Goal: Task Accomplishment & Management: Manage account settings

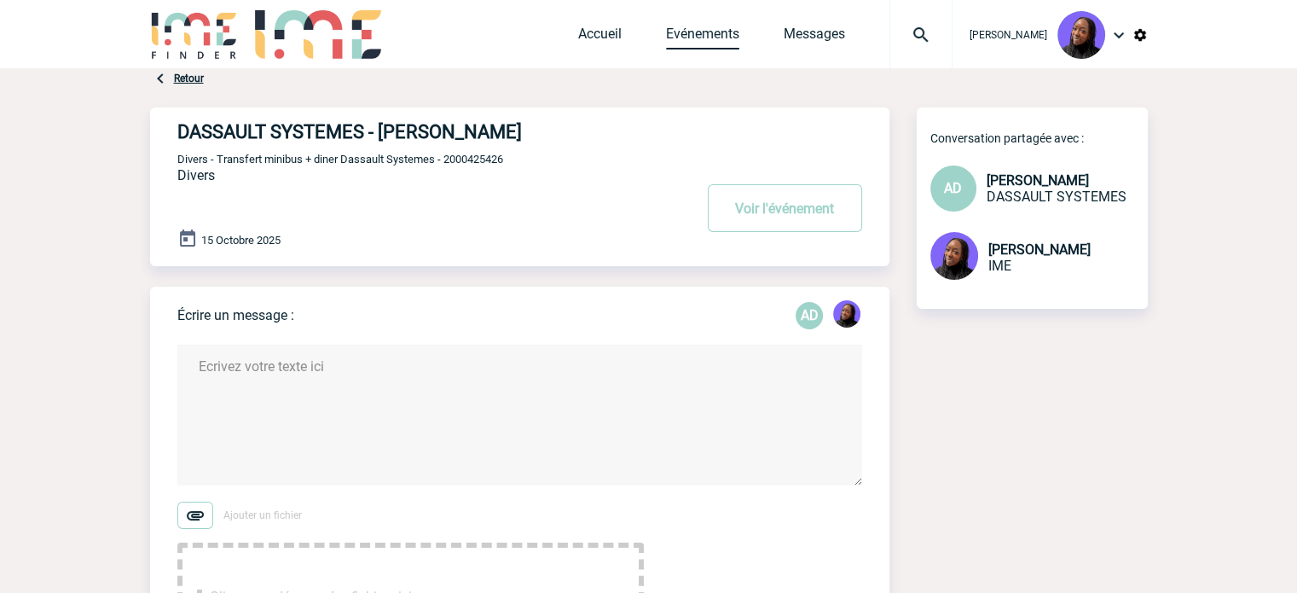
click at [699, 33] on link "Evénements" at bounding box center [702, 38] width 73 height 24
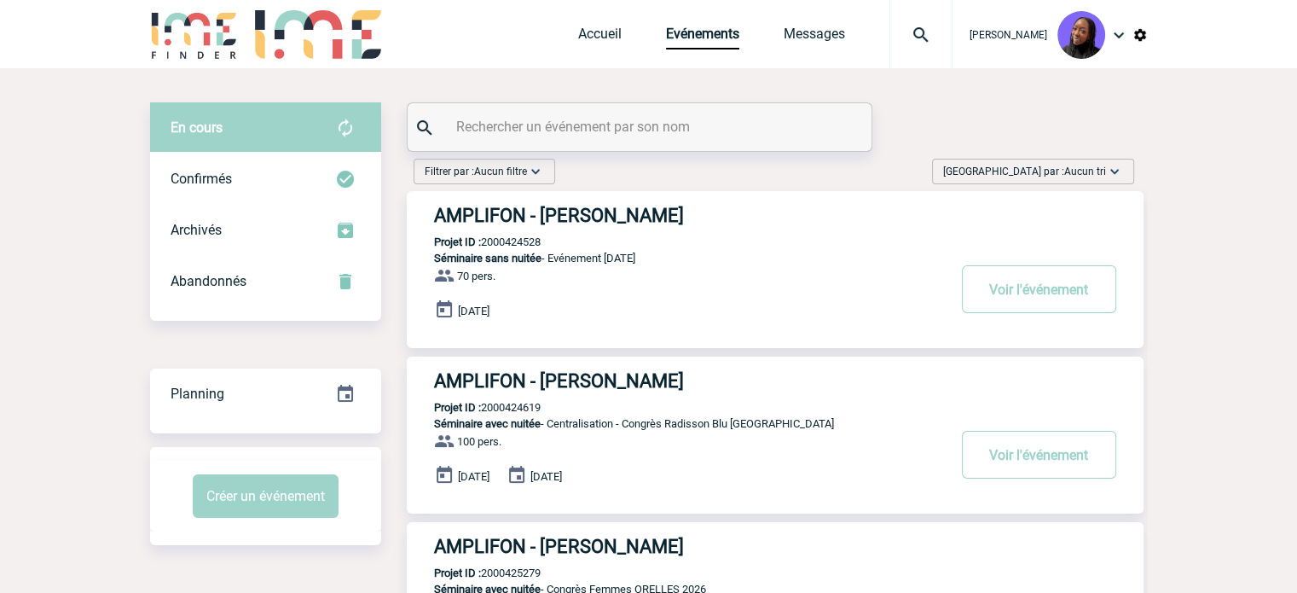
drag, startPoint x: 562, startPoint y: 111, endPoint x: 559, endPoint y: 133, distance: 22.3
click at [561, 111] on div at bounding box center [640, 127] width 464 height 48
click at [560, 136] on input "text" at bounding box center [641, 126] width 379 height 25
paste input "2000425379"
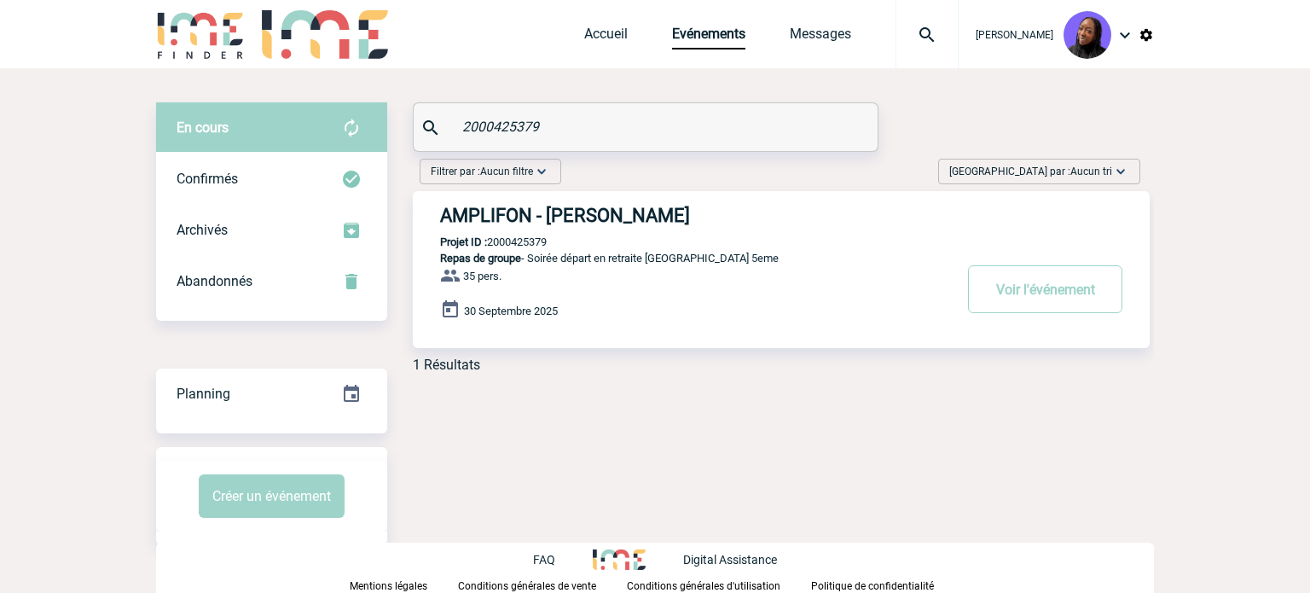
type input "2000425379"
click at [570, 214] on h3 "AMPLIFON - Pauline VALET" at bounding box center [696, 215] width 512 height 21
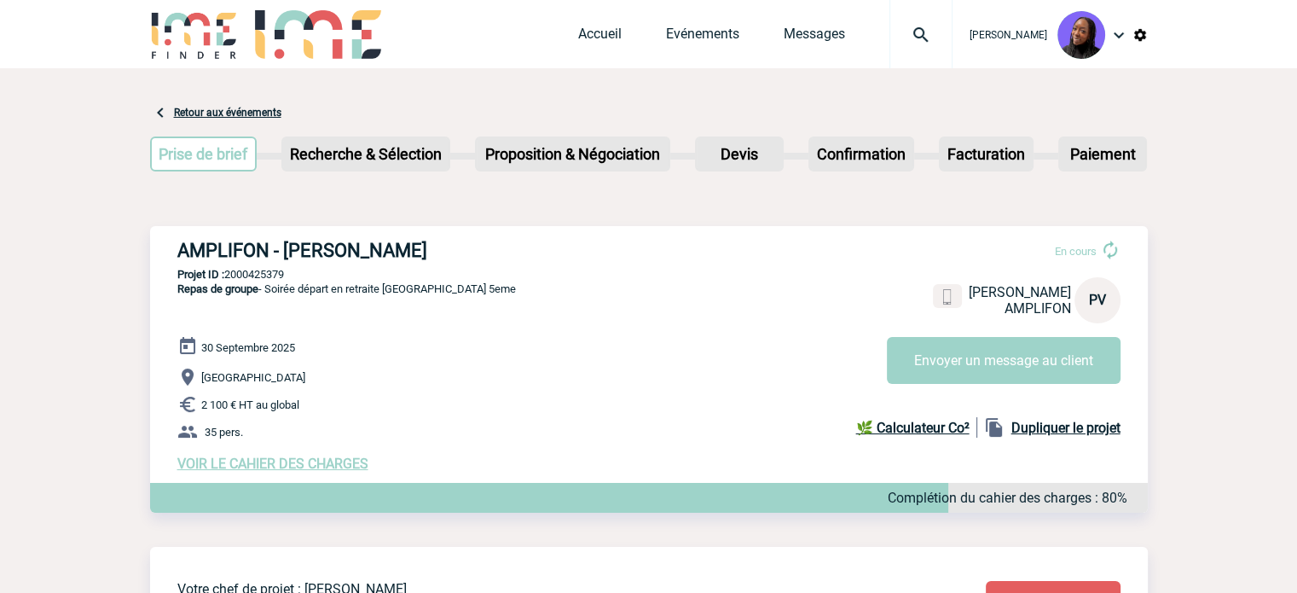
click at [300, 469] on span "VOIR LE CAHIER DES CHARGES" at bounding box center [272, 463] width 191 height 16
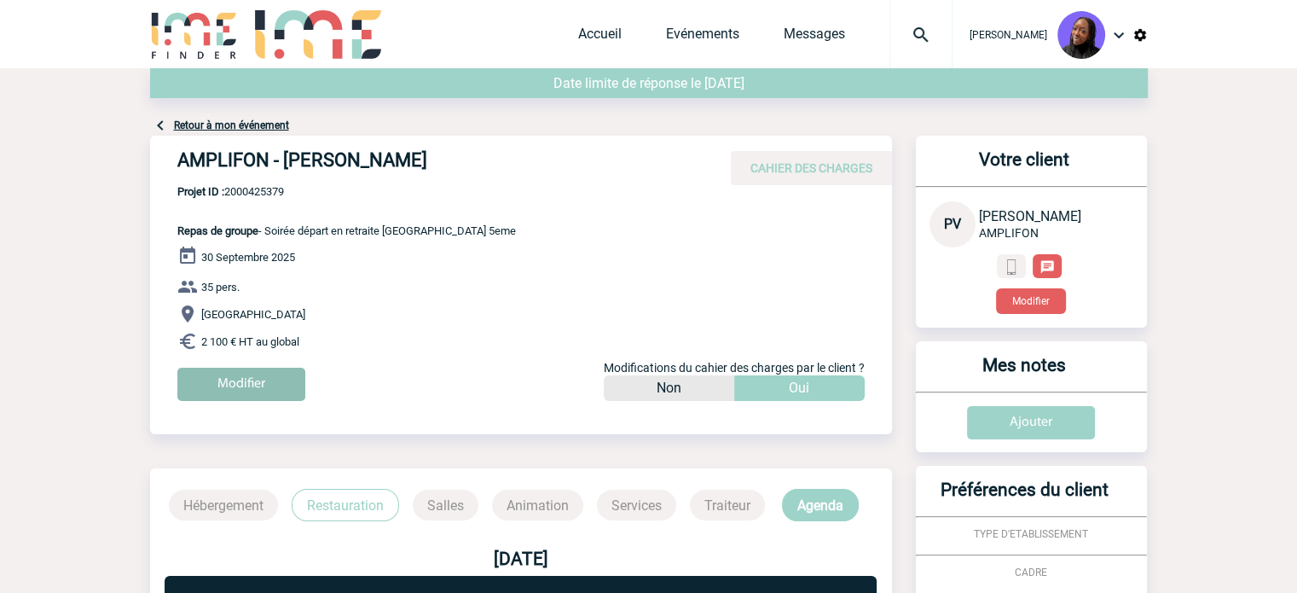
click at [261, 388] on input "Modifier" at bounding box center [241, 384] width 128 height 33
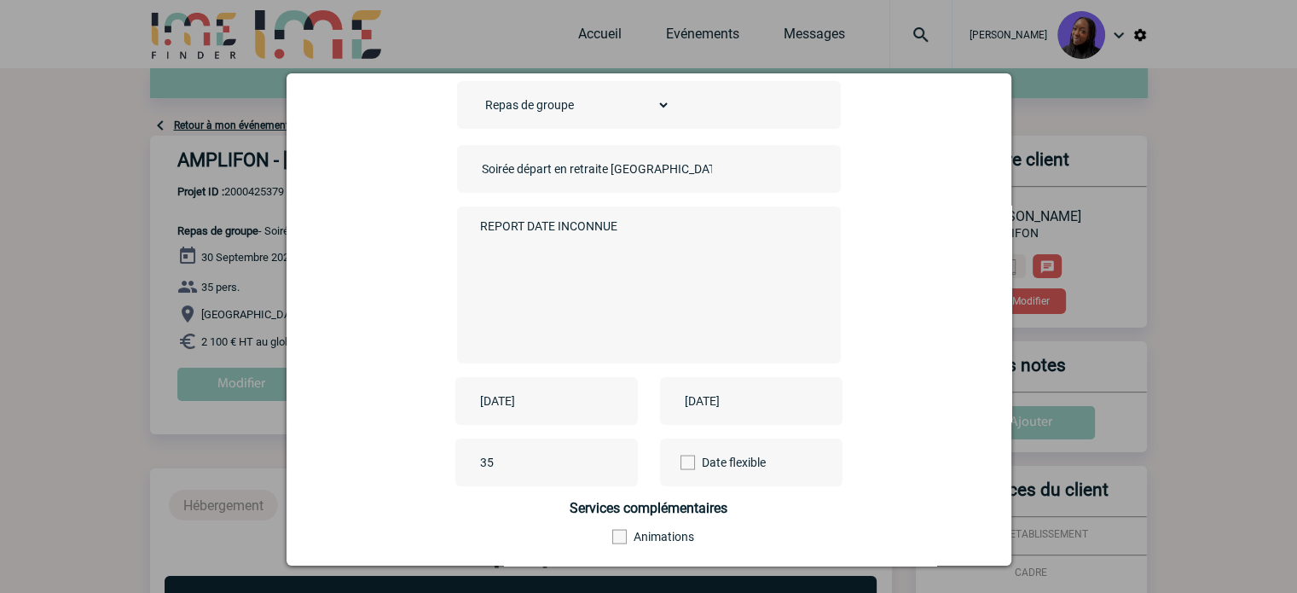
scroll to position [171, 0]
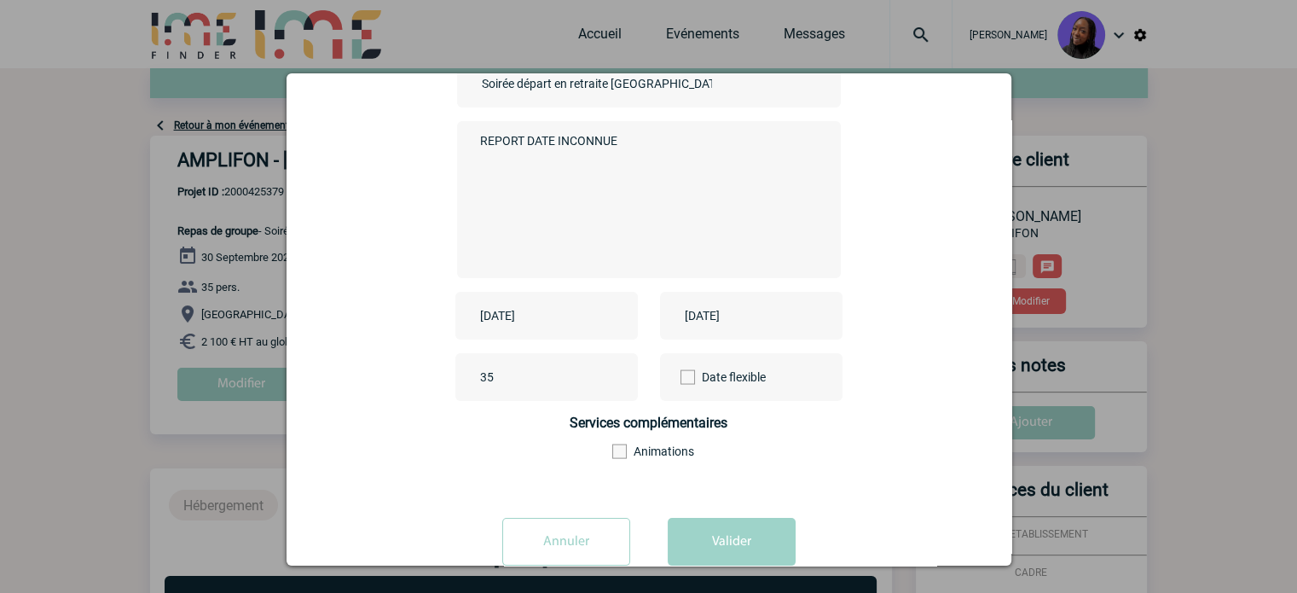
click at [518, 148] on textarea "REPORT DATE INCONNUE" at bounding box center [644, 198] width 337 height 136
type textarea "."
click at [549, 321] on input "2025-09-30" at bounding box center [535, 315] width 118 height 22
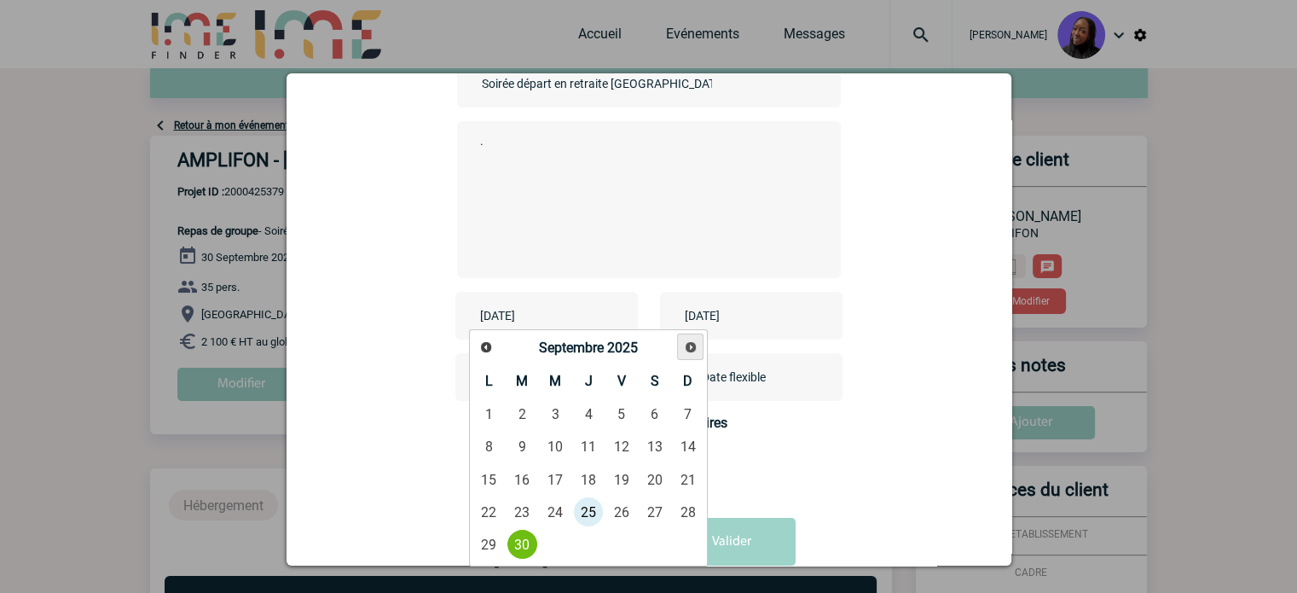
click at [680, 341] on link "Suivant" at bounding box center [690, 346] width 26 height 26
click at [590, 475] on link "16" at bounding box center [589, 479] width 32 height 31
type input "2025-10-16"
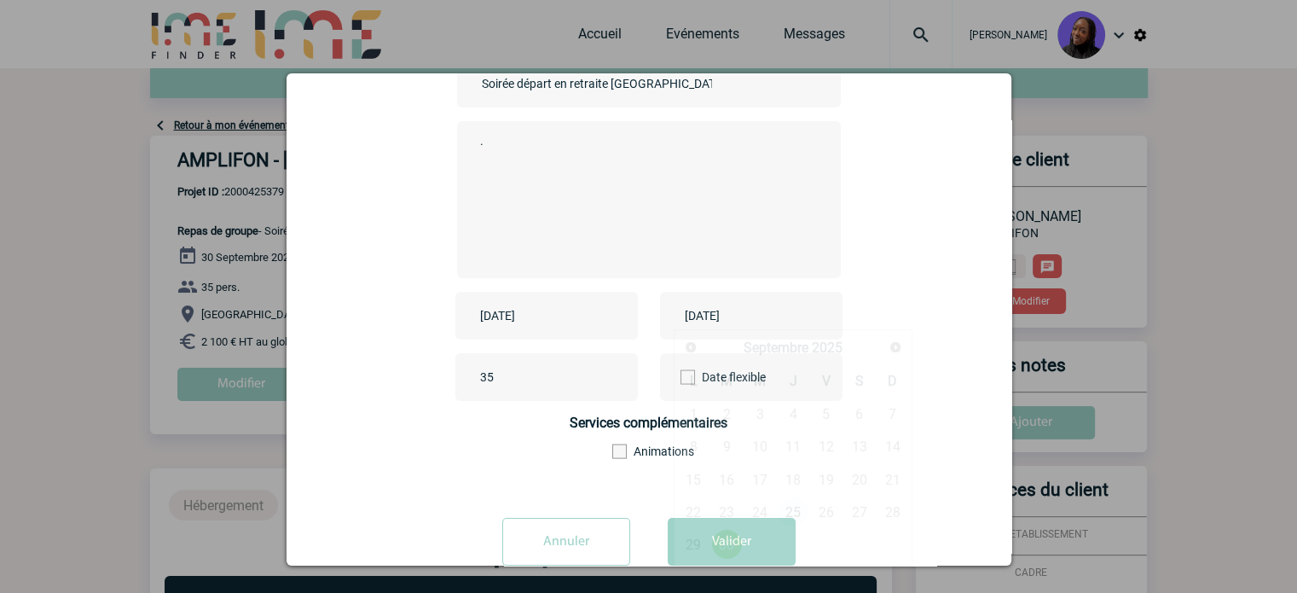
drag, startPoint x: 740, startPoint y: 321, endPoint x: 761, endPoint y: 327, distance: 21.6
click at [740, 321] on input "2025-09-30" at bounding box center [739, 315] width 118 height 22
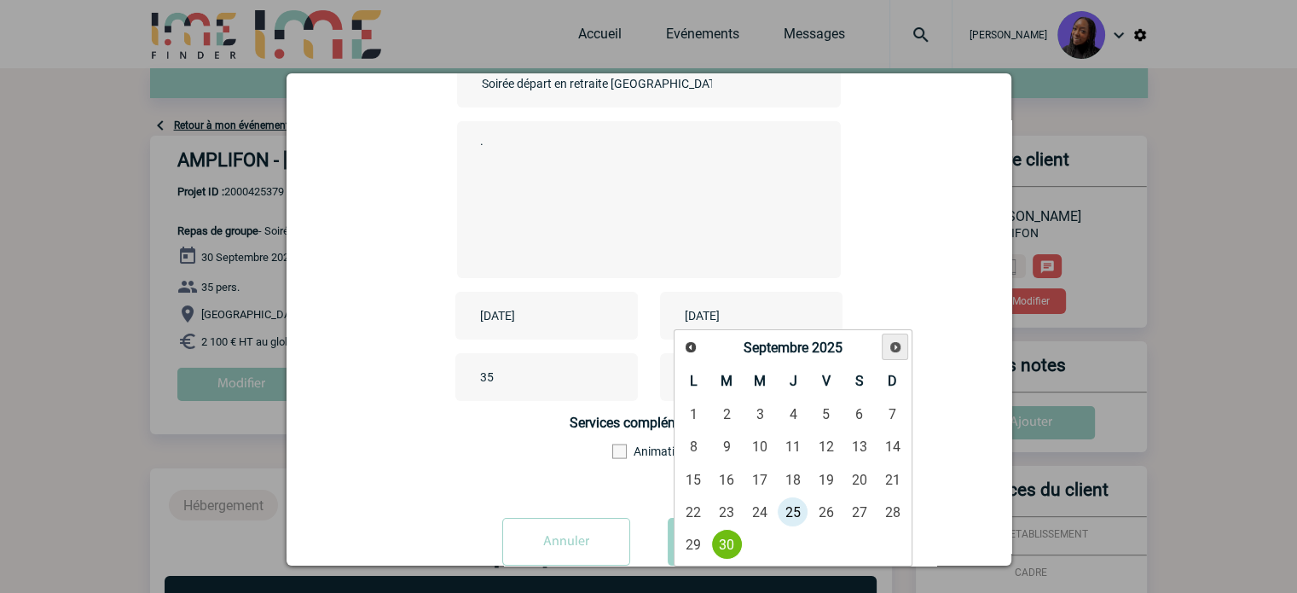
click at [894, 342] on span "Suivant" at bounding box center [896, 347] width 14 height 14
click at [799, 478] on link "16" at bounding box center [793, 479] width 32 height 31
type input "2025-10-16"
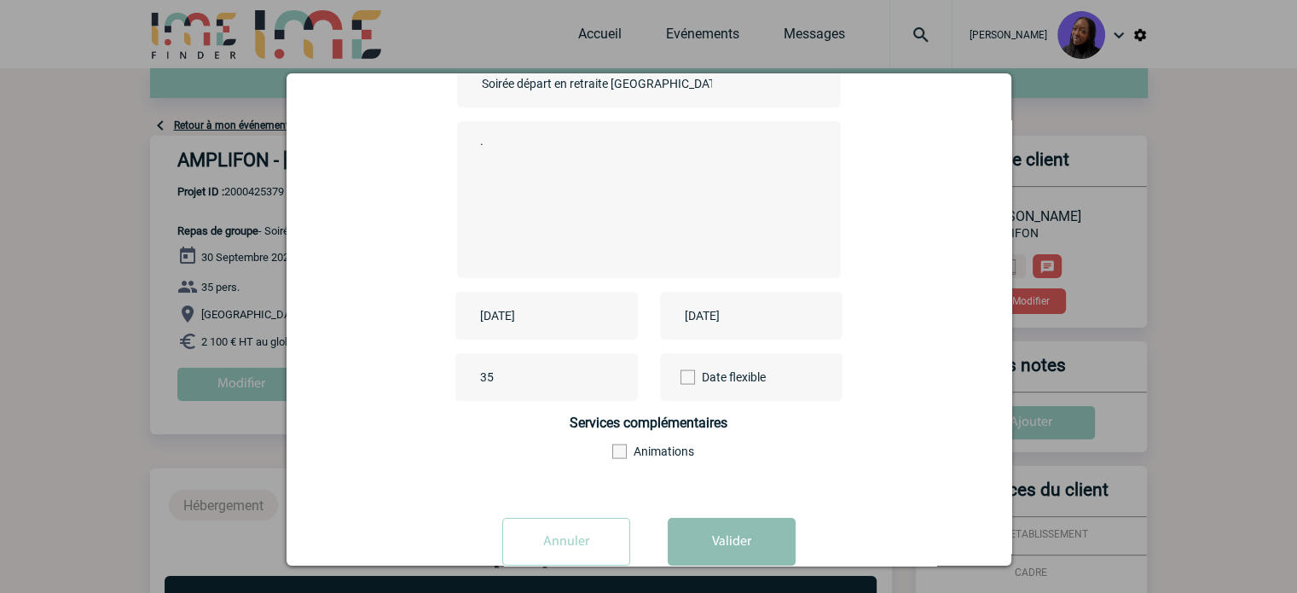
click at [749, 531] on button "Valider" at bounding box center [732, 542] width 128 height 48
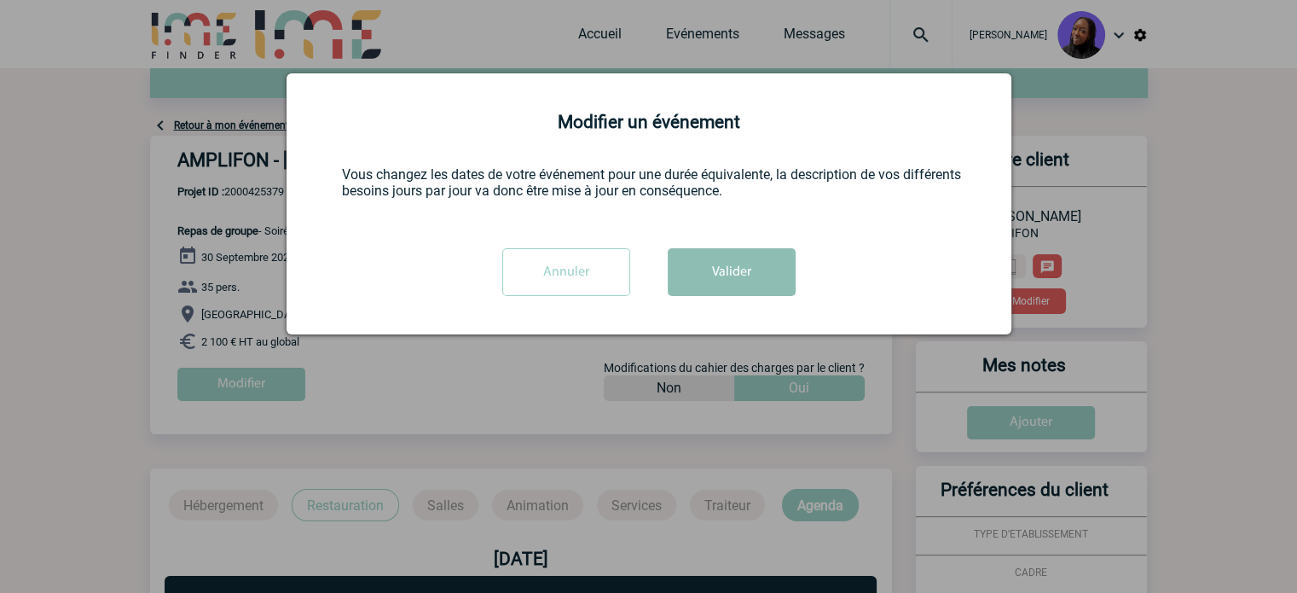
click at [737, 286] on button "Valider" at bounding box center [732, 272] width 128 height 48
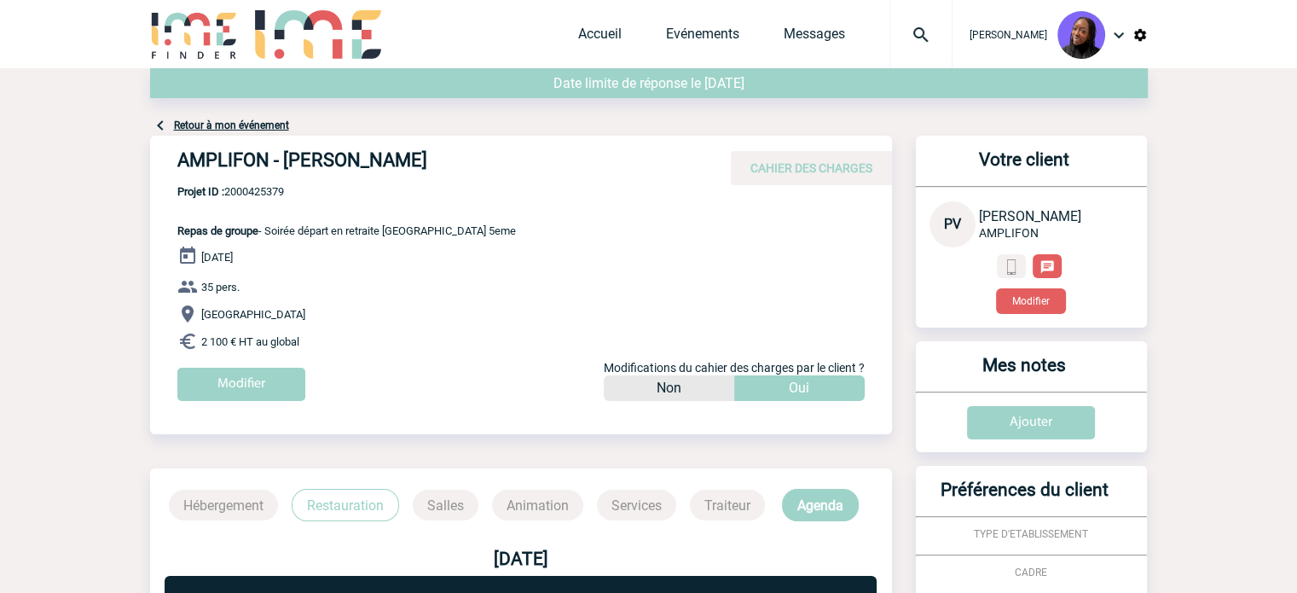
click at [254, 189] on span "Projet ID : 2000425379" at bounding box center [346, 191] width 339 height 13
copy span "2000425379"
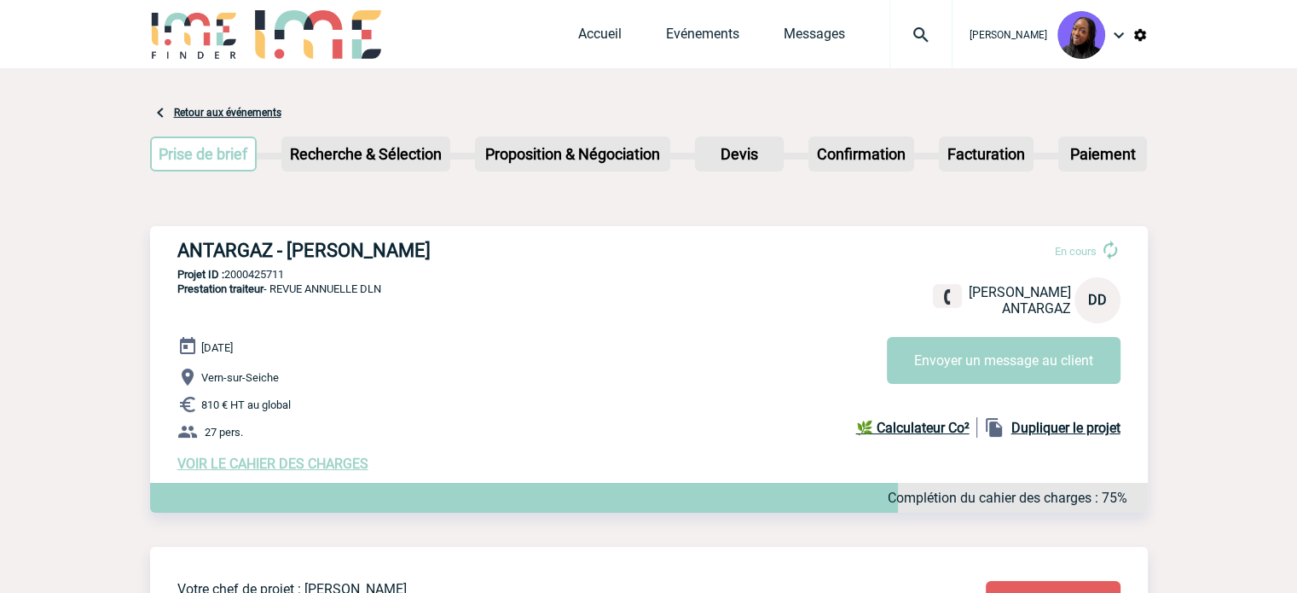
click at [327, 246] on h3 "ANTARGAZ - [PERSON_NAME]" at bounding box center [433, 250] width 512 height 21
copy div "ANTARGAZ - [PERSON_NAME]"
click at [263, 272] on p "Projet ID : 2000425711" at bounding box center [649, 274] width 998 height 13
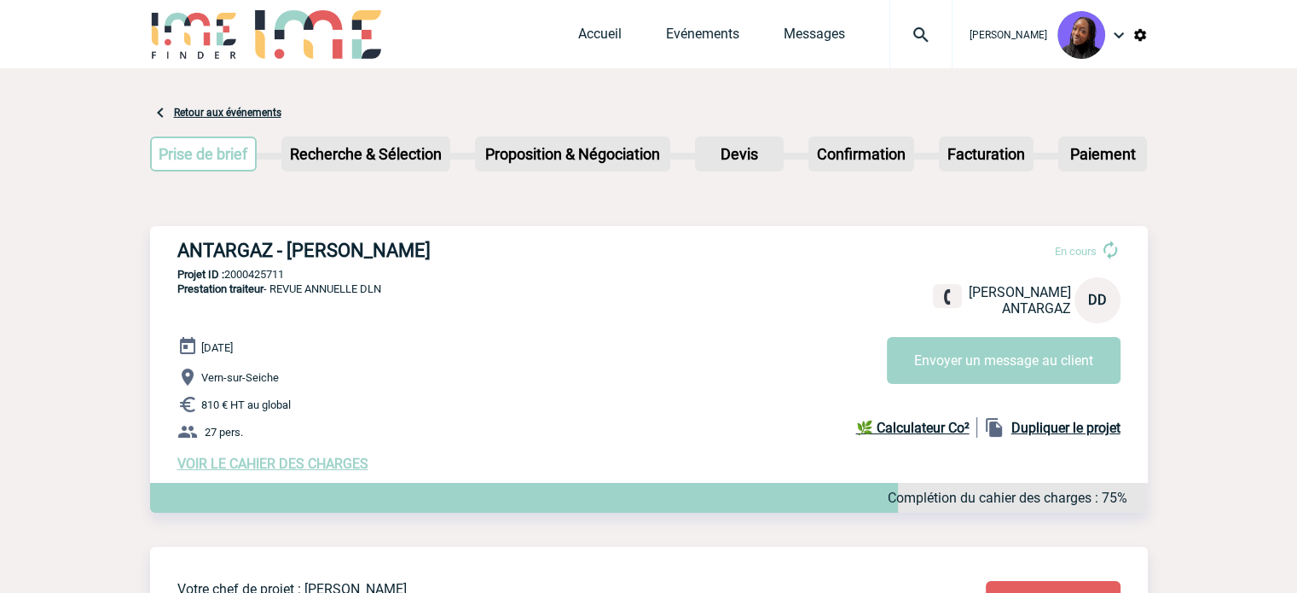
click at [263, 272] on p "Projet ID : 2000425711" at bounding box center [649, 274] width 998 height 13
copy p "2000425711"
click at [319, 372] on p "Vern-sur-Seiche" at bounding box center [662, 377] width 970 height 20
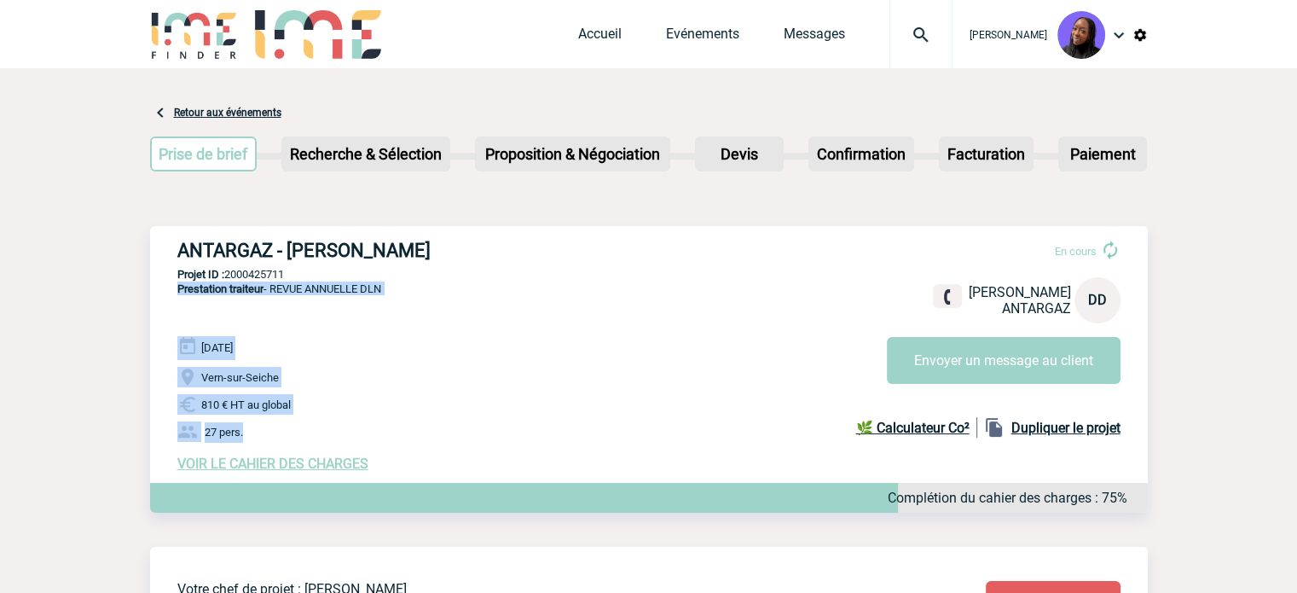
drag, startPoint x: 245, startPoint y: 439, endPoint x: 171, endPoint y: 307, distance: 151.2
click at [171, 307] on div "ANTARGAZ - Delphine DURAND En cours Delphine DURAND ANTARGAZ DD Envoyer un mess…" at bounding box center [649, 355] width 998 height 259
copy div "Prestation traiteur - REVUE ANNUELLE DLN 04 Novembre 2025 Vern-sur-Seiche 810 €…"
